Goal: Transaction & Acquisition: Purchase product/service

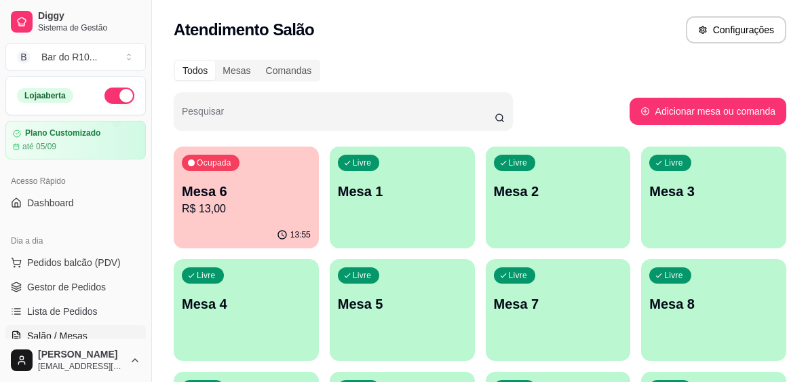
click at [237, 197] on p "Mesa 6" at bounding box center [246, 191] width 129 height 19
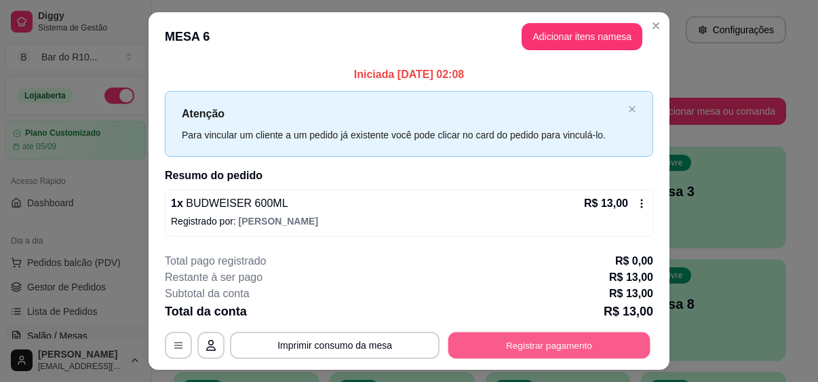
click at [481, 339] on button "Registrar pagamento" at bounding box center [549, 345] width 202 height 26
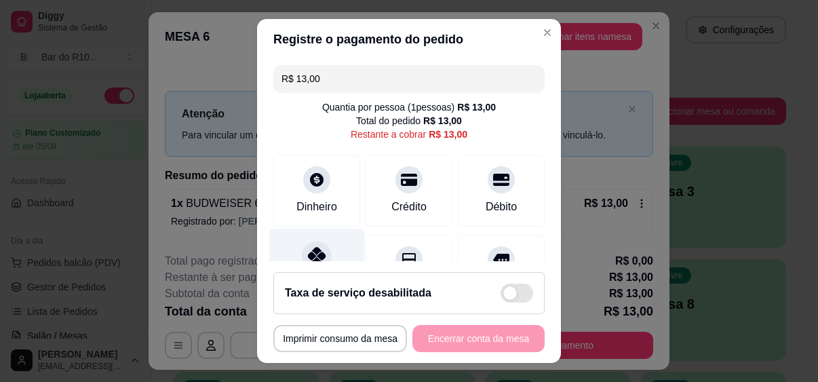
click at [313, 250] on icon at bounding box center [317, 256] width 18 height 18
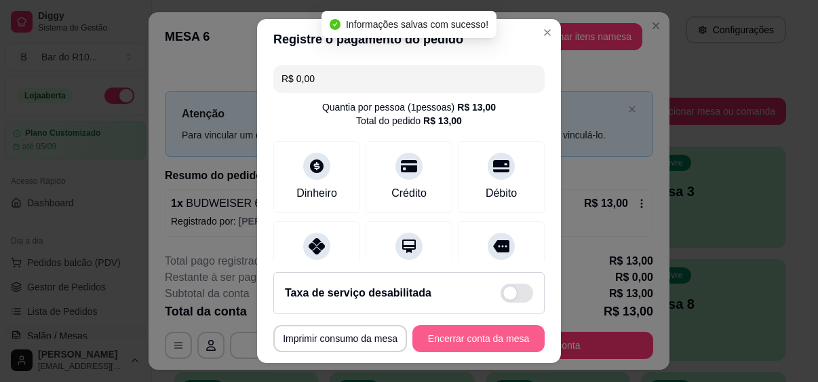
type input "R$ 0,00"
click at [472, 330] on button "Encerrar conta da mesa" at bounding box center [478, 338] width 132 height 27
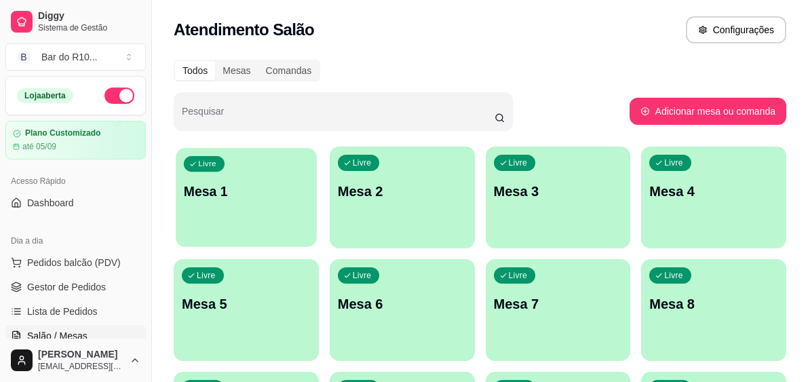
click at [257, 235] on div "button" at bounding box center [246, 239] width 140 height 16
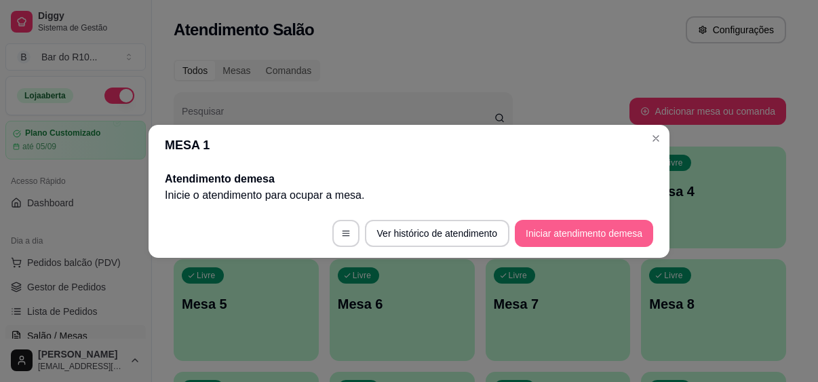
click at [536, 228] on button "Iniciar atendimento de mesa" at bounding box center [584, 233] width 138 height 27
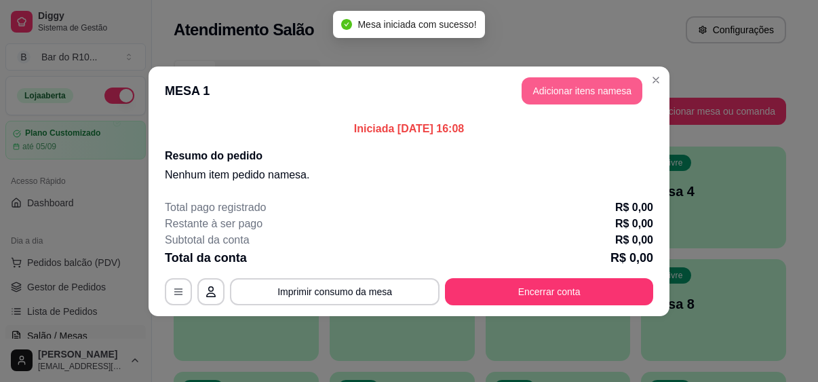
click at [548, 102] on button "Adicionar itens na mesa" at bounding box center [582, 90] width 121 height 27
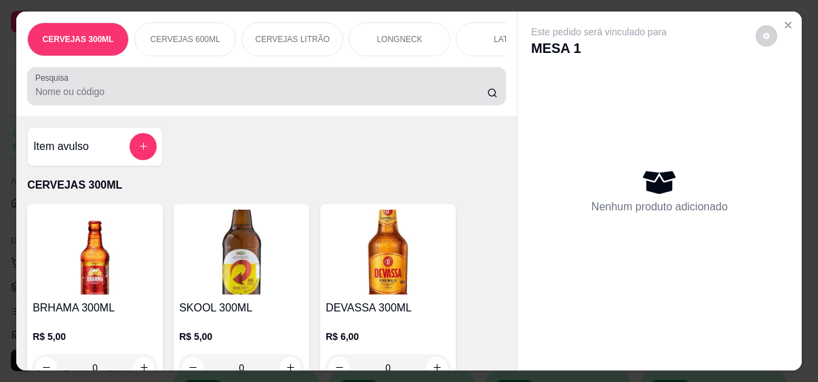
click at [303, 92] on input "Pesquisa" at bounding box center [261, 92] width 452 height 14
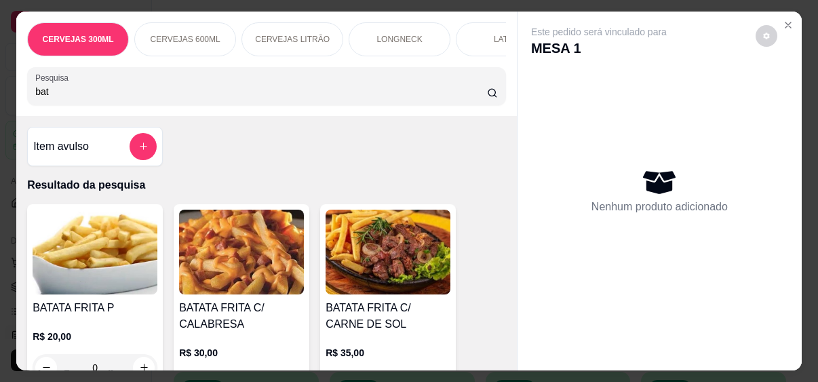
type input "bat"
click at [80, 261] on img at bounding box center [95, 252] width 125 height 85
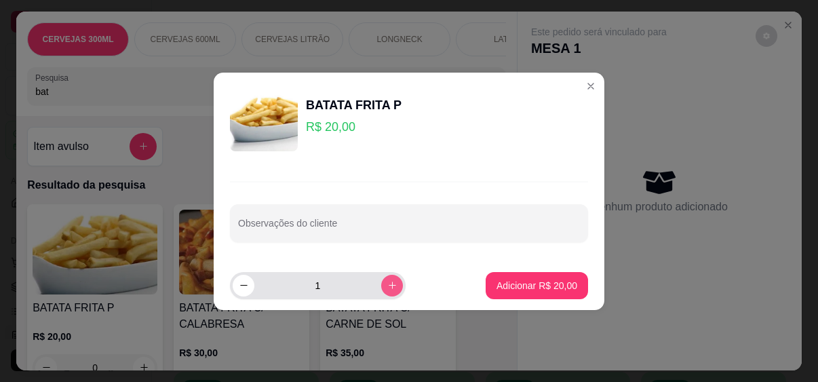
click at [381, 280] on button "increase-product-quantity" at bounding box center [392, 286] width 22 height 22
type input "2"
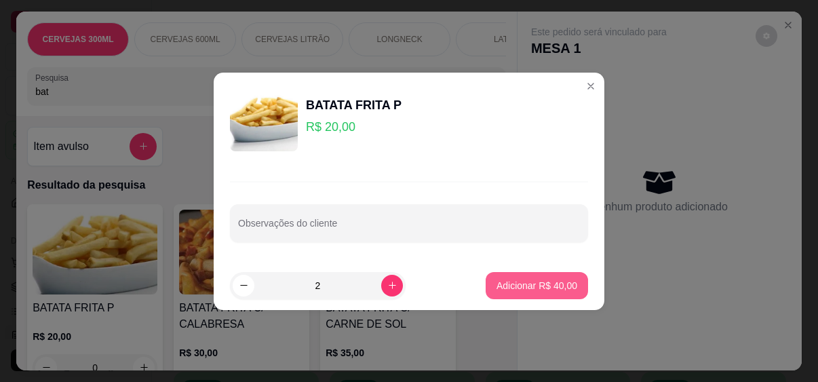
click at [515, 288] on p "Adicionar R$ 40,00" at bounding box center [537, 286] width 81 height 14
type input "2"
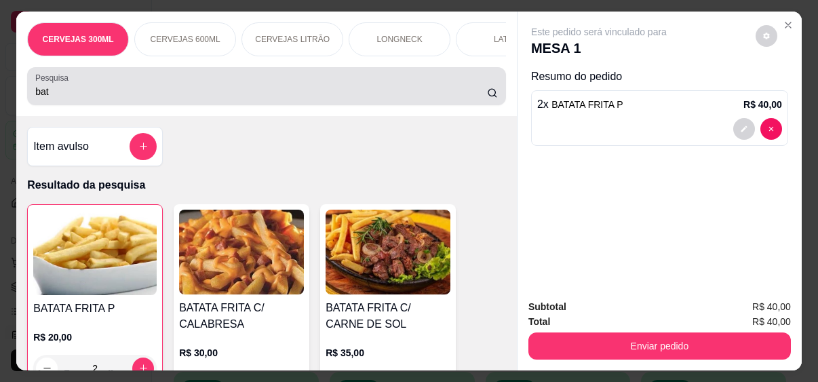
click at [245, 81] on div "bat" at bounding box center [266, 86] width 463 height 27
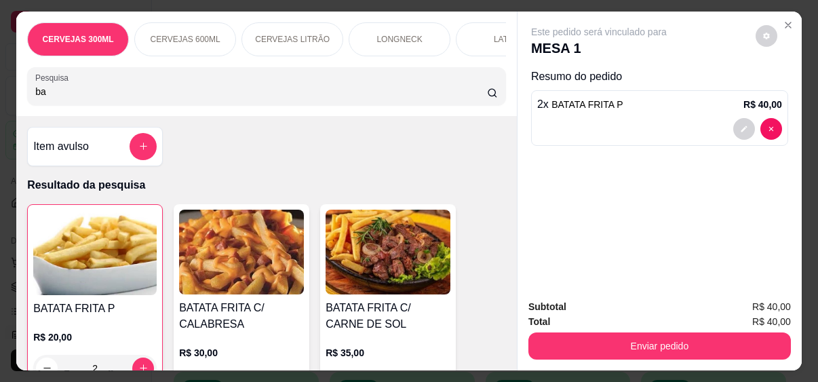
type input "b"
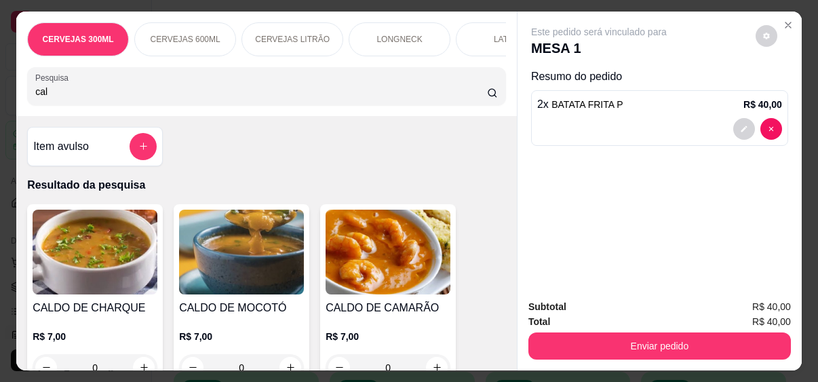
type input "cal"
click at [77, 294] on img at bounding box center [95, 252] width 125 height 85
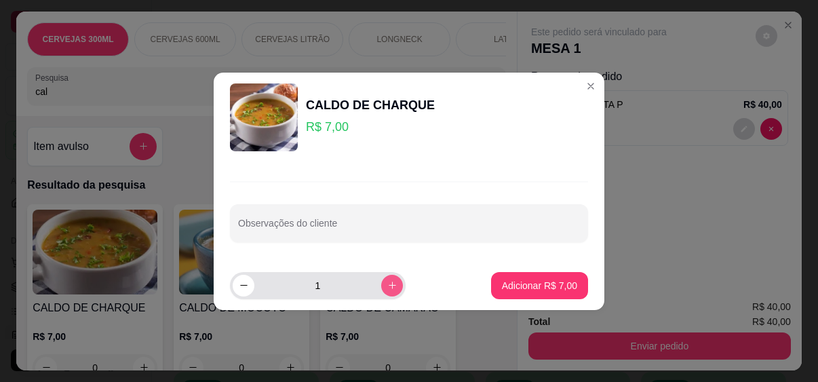
click at [388, 290] on button "increase-product-quantity" at bounding box center [392, 286] width 22 height 22
type input "2"
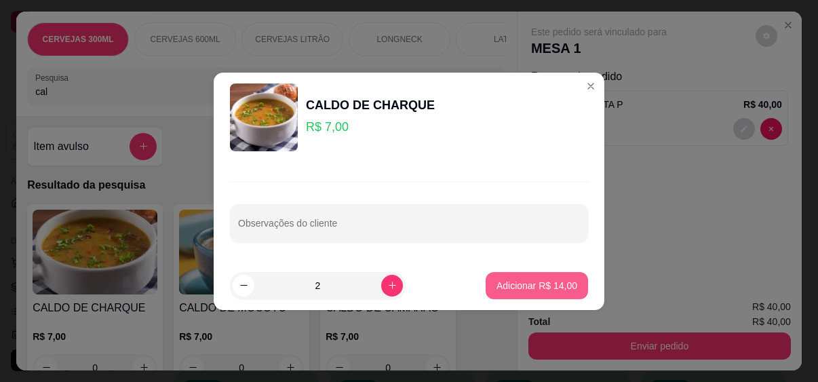
click at [509, 279] on p "Adicionar R$ 14,00" at bounding box center [537, 286] width 81 height 14
type input "2"
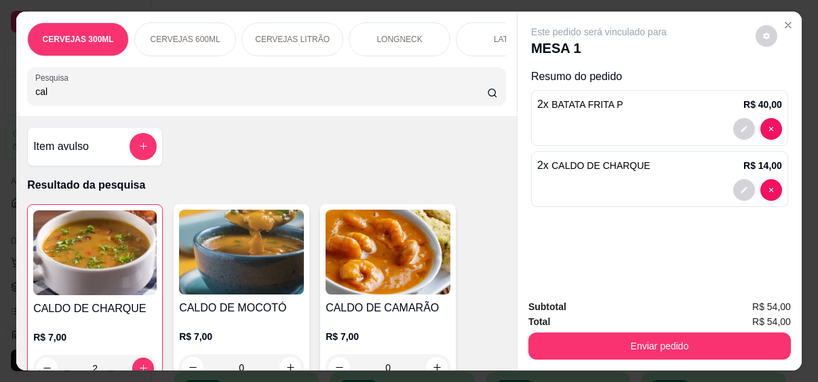
click at [364, 274] on img at bounding box center [388, 252] width 125 height 85
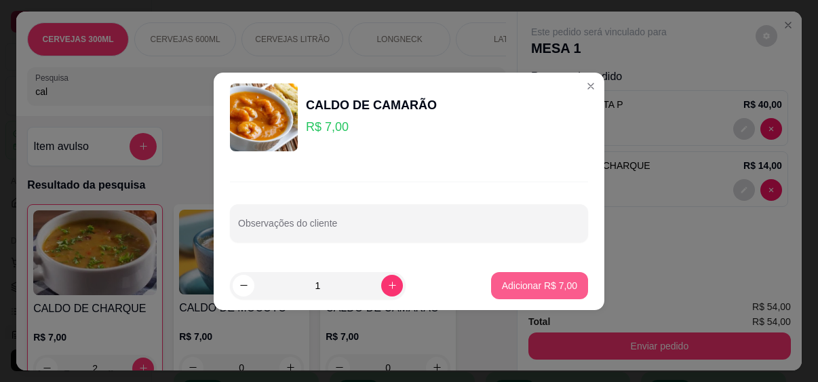
click at [513, 285] on p "Adicionar R$ 7,00" at bounding box center [539, 286] width 75 height 14
type input "1"
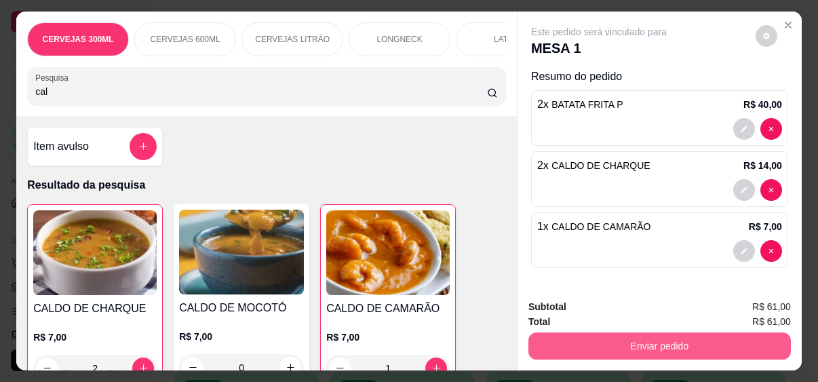
click at [564, 337] on button "Enviar pedido" at bounding box center [659, 345] width 263 height 27
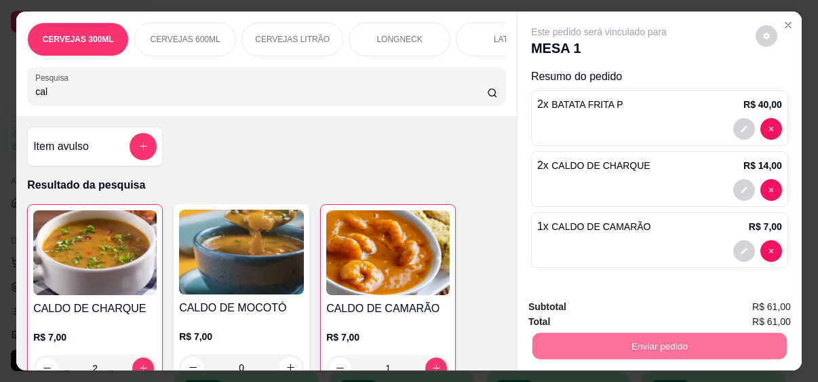
click at [658, 309] on button "Não registrar e enviar pedido" at bounding box center [614, 307] width 141 height 26
